Goal: Task Accomplishment & Management: Manage account settings

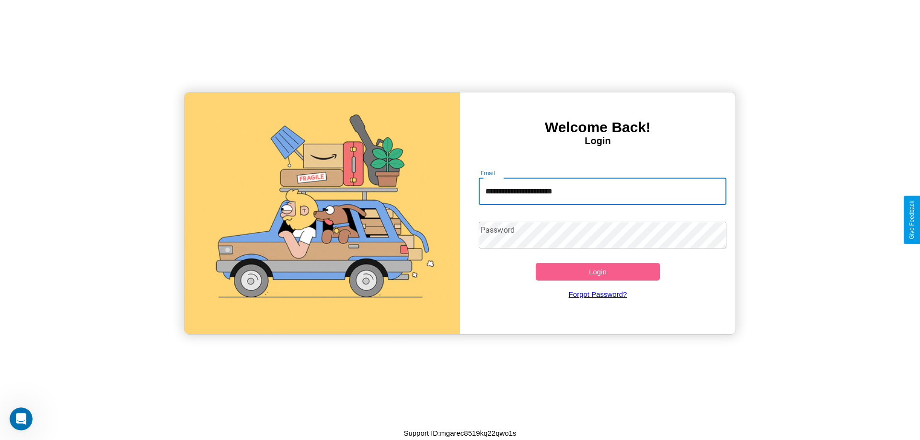
type input "**********"
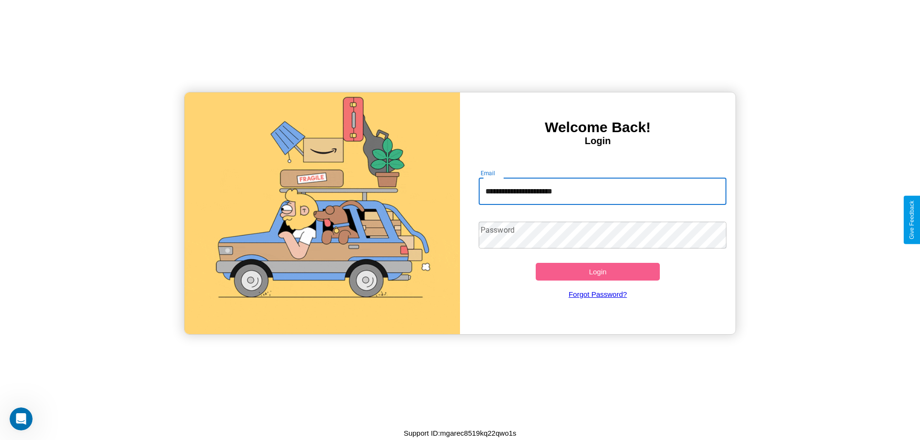
click at [597, 272] on button "Login" at bounding box center [597, 272] width 124 height 18
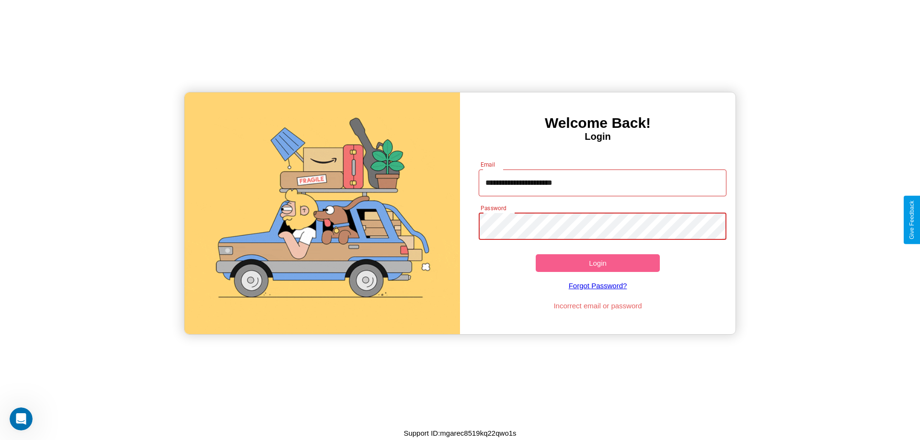
click at [597, 263] on button "Login" at bounding box center [597, 263] width 124 height 18
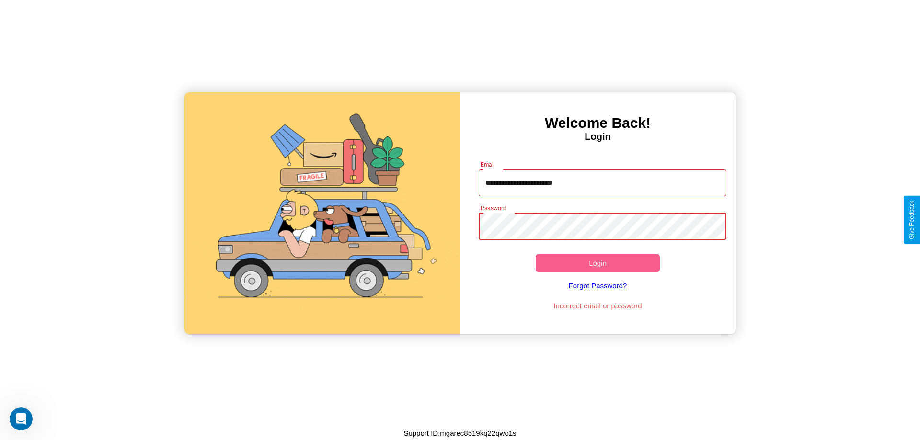
click at [597, 263] on button "Login" at bounding box center [597, 263] width 124 height 18
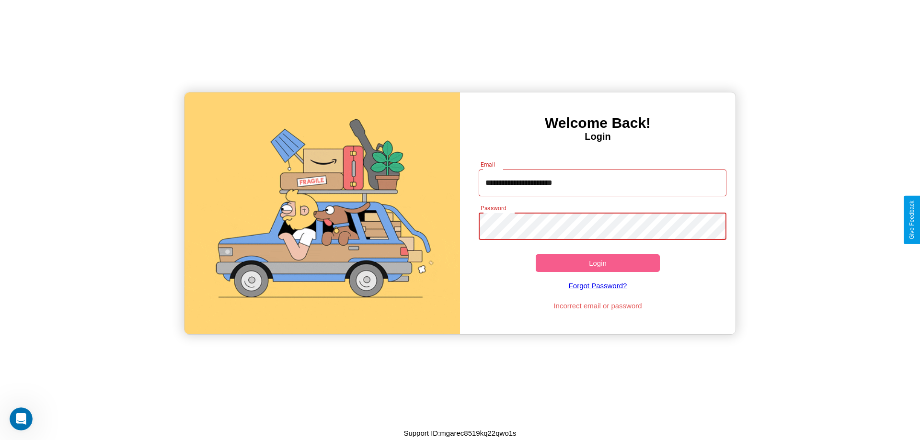
click at [597, 263] on button "Login" at bounding box center [597, 263] width 124 height 18
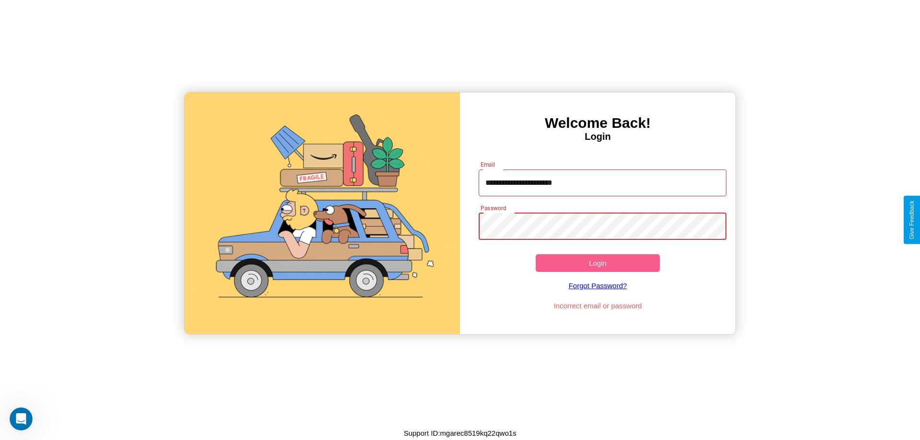
click at [597, 263] on button "Login" at bounding box center [597, 263] width 124 height 18
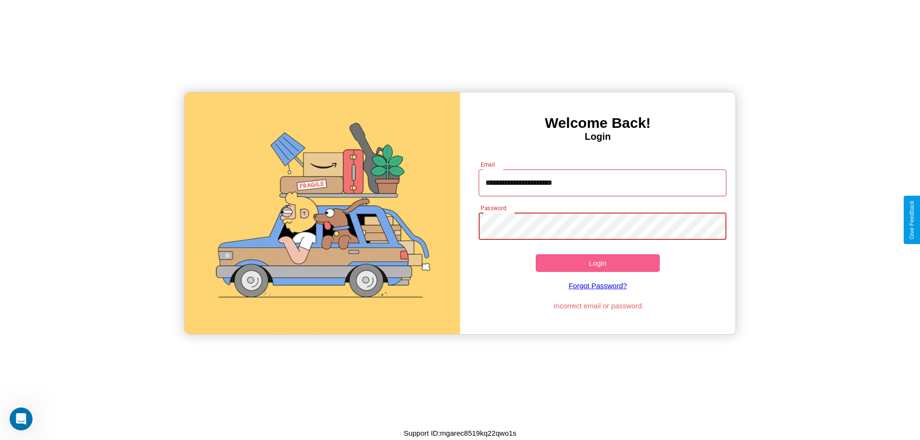
click at [597, 263] on button "Login" at bounding box center [597, 263] width 124 height 18
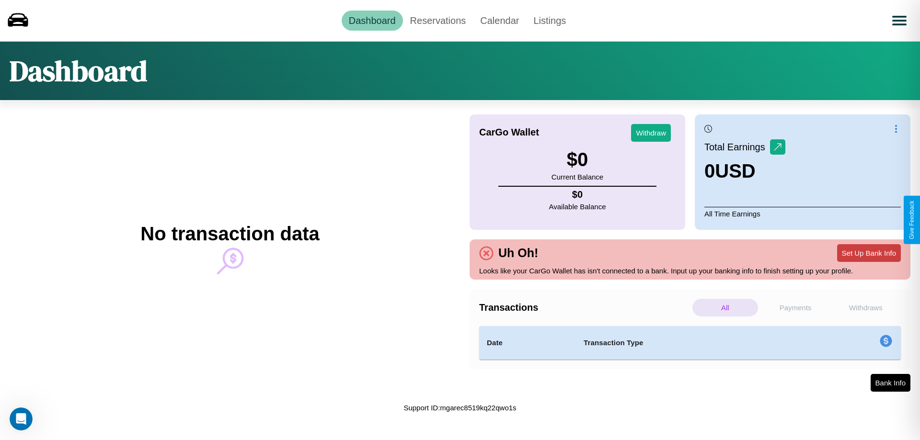
click at [868, 253] on button "Set Up Bank Info" at bounding box center [869, 253] width 64 height 18
